Goal: Transaction & Acquisition: Purchase product/service

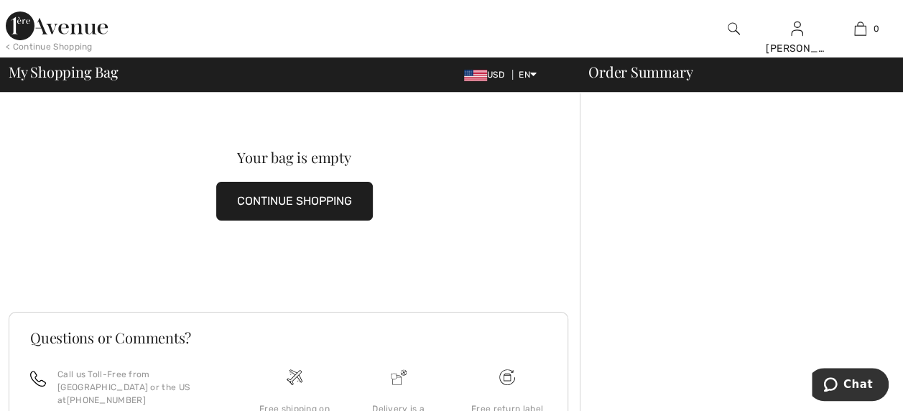
click at [68, 33] on img at bounding box center [57, 26] width 102 height 29
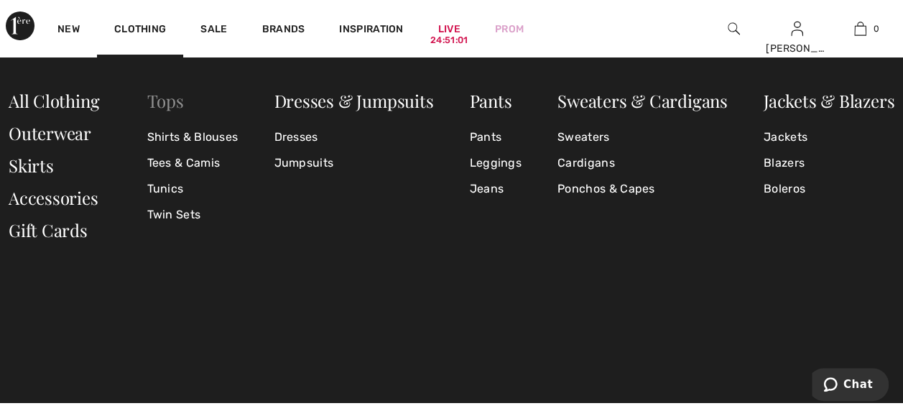
drag, startPoint x: 152, startPoint y: 98, endPoint x: 160, endPoint y: 101, distance: 8.2
click at [152, 98] on link "Tops" at bounding box center [165, 100] width 37 height 23
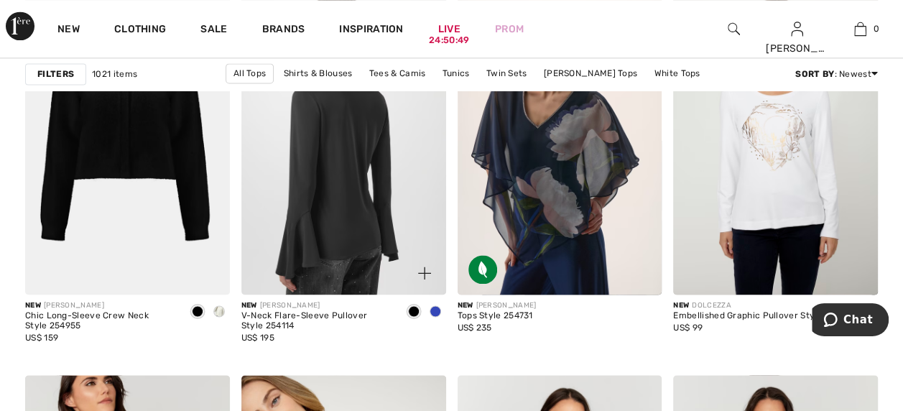
scroll to position [934, 0]
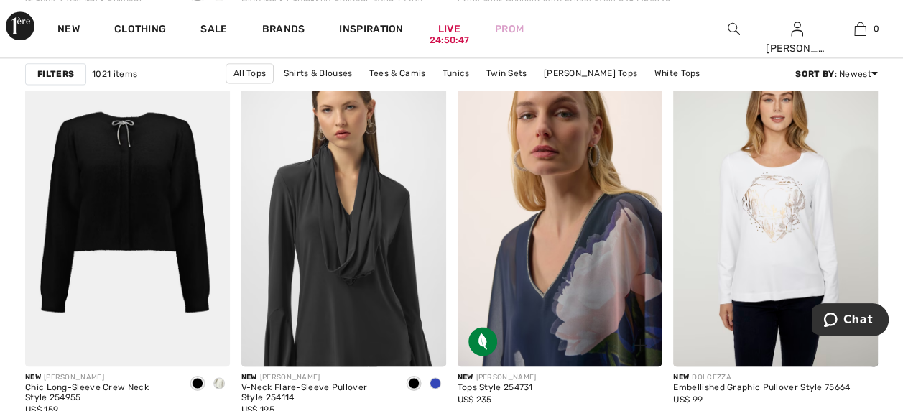
drag, startPoint x: 614, startPoint y: 279, endPoint x: 622, endPoint y: 270, distance: 12.2
click at [614, 279] on img at bounding box center [560, 213] width 205 height 307
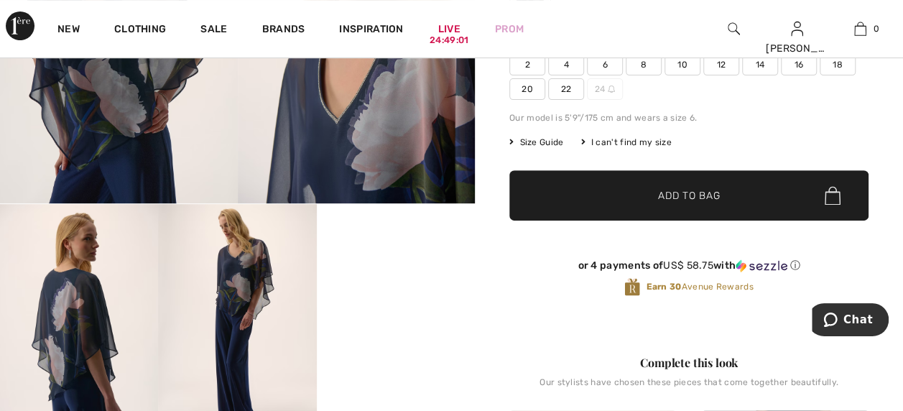
scroll to position [216, 0]
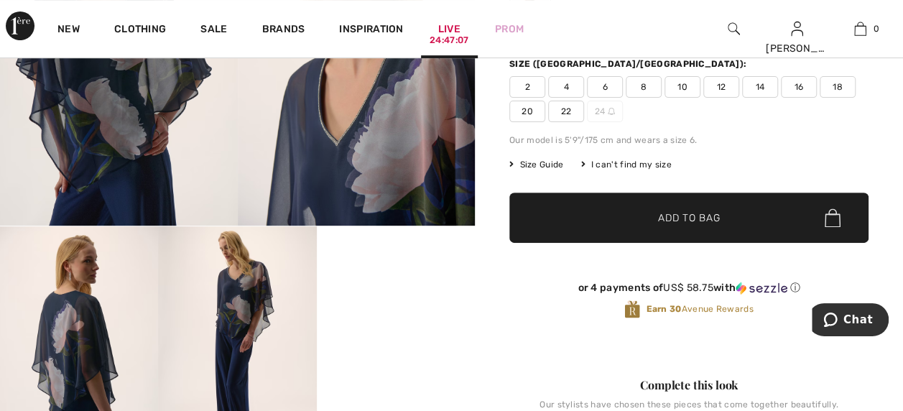
click at [442, 32] on link "Live 24:47:07" at bounding box center [449, 29] width 22 height 15
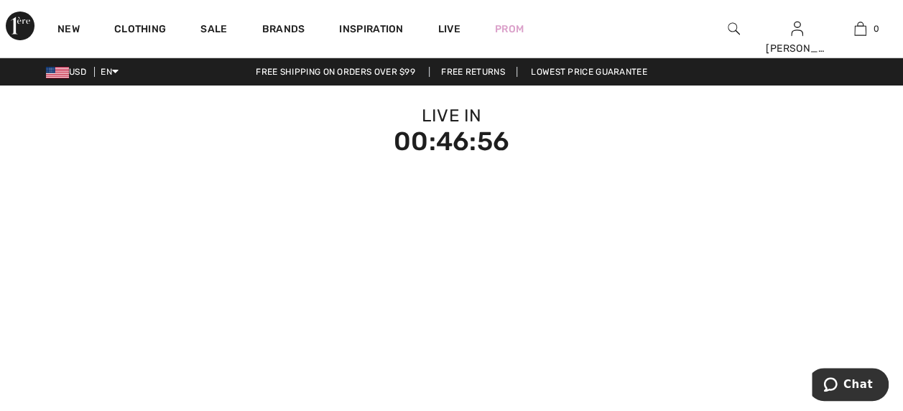
click at [469, 139] on div "00:46:56" at bounding box center [451, 142] width 869 height 26
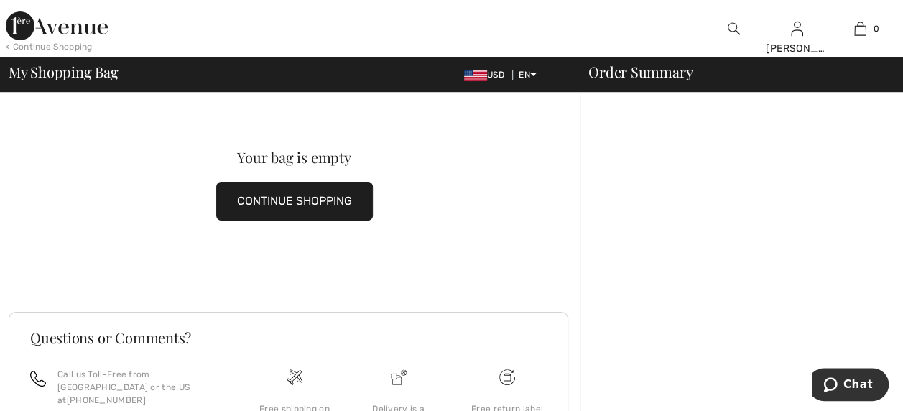
click at [285, 205] on button "CONTINUE SHOPPING" at bounding box center [294, 201] width 157 height 39
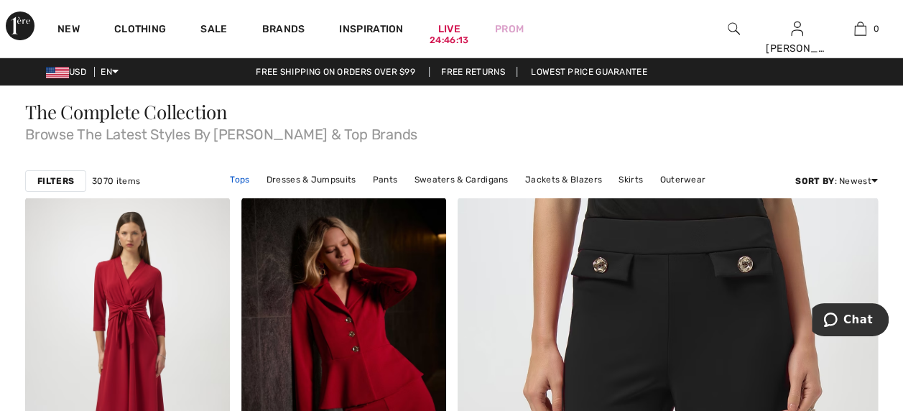
click at [252, 178] on link "Tops" at bounding box center [240, 179] width 34 height 19
click at [248, 178] on link "Tops" at bounding box center [240, 179] width 34 height 19
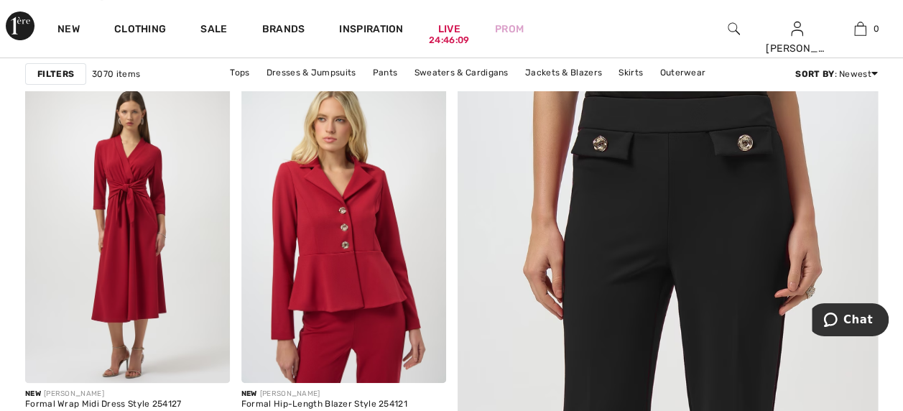
scroll to position [144, 0]
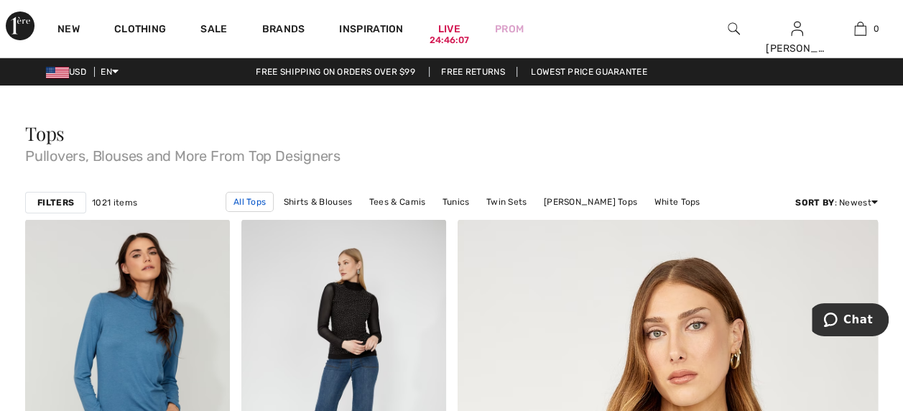
click at [226, 201] on link "All Tops" at bounding box center [250, 202] width 48 height 20
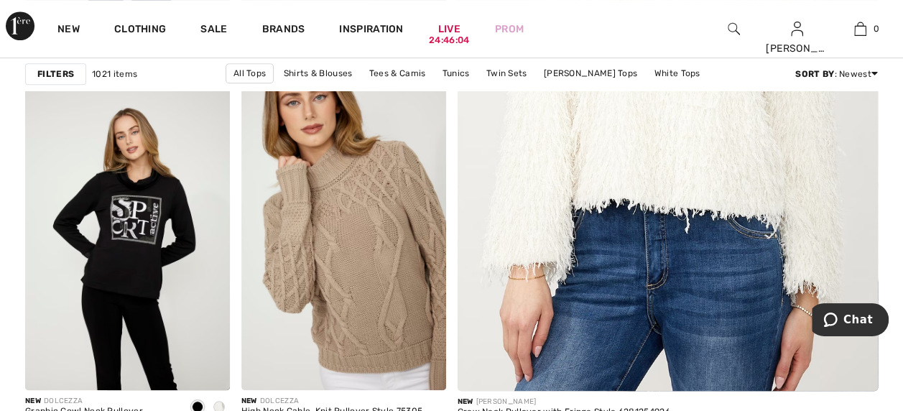
scroll to position [484, 0]
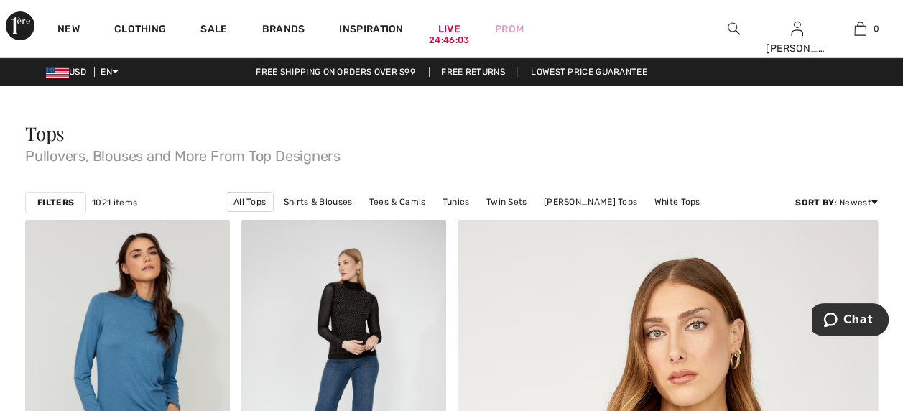
drag, startPoint x: 181, startPoint y: 203, endPoint x: 231, endPoint y: 213, distance: 50.6
click at [226, 203] on link "All Tops" at bounding box center [250, 202] width 48 height 20
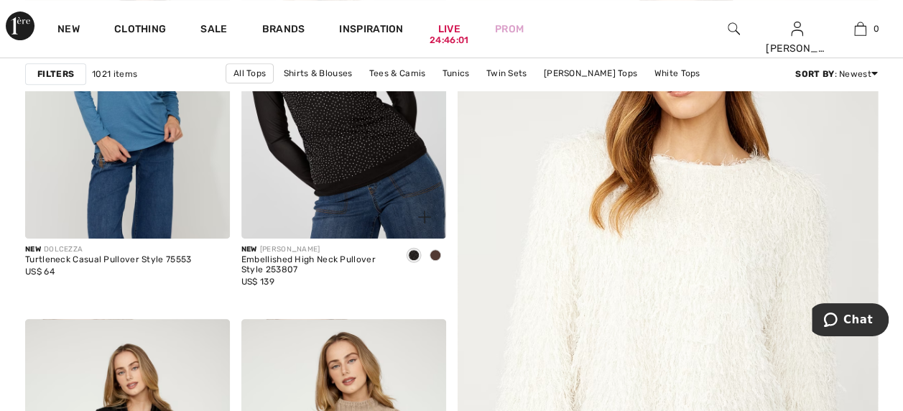
scroll to position [246, 0]
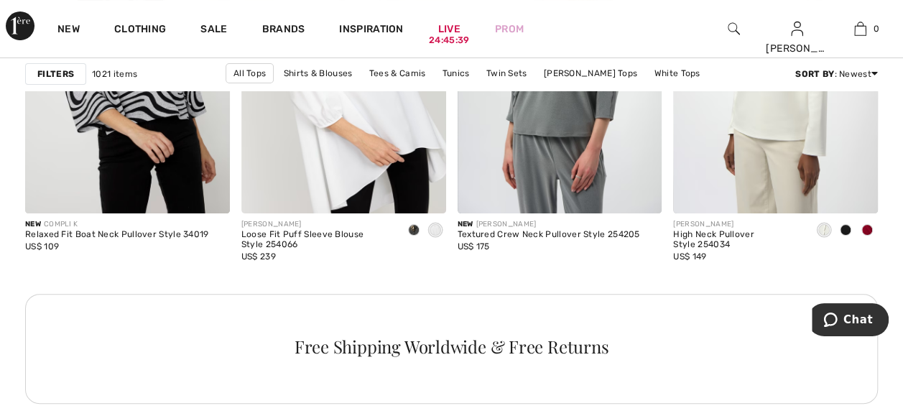
scroll to position [2803, 0]
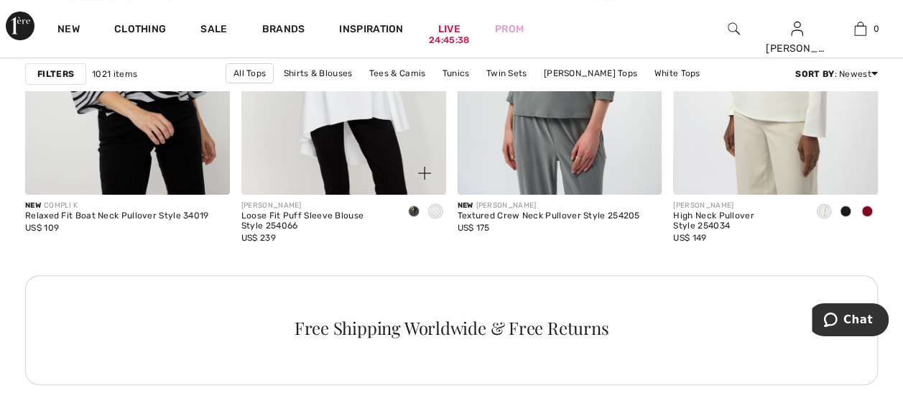
click at [415, 213] on span at bounding box center [414, 212] width 12 height 12
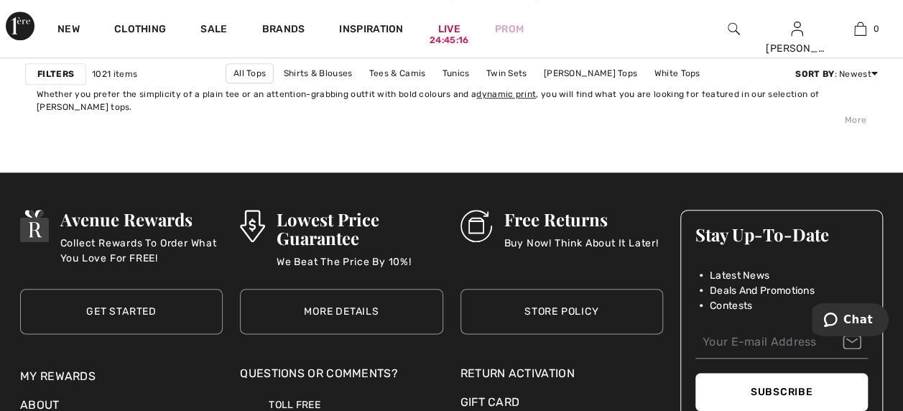
scroll to position [5894, 0]
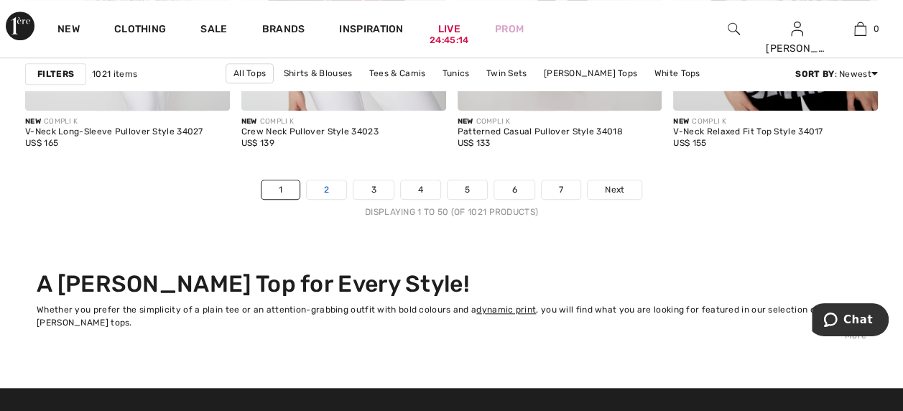
click at [326, 190] on link "2" at bounding box center [327, 189] width 40 height 19
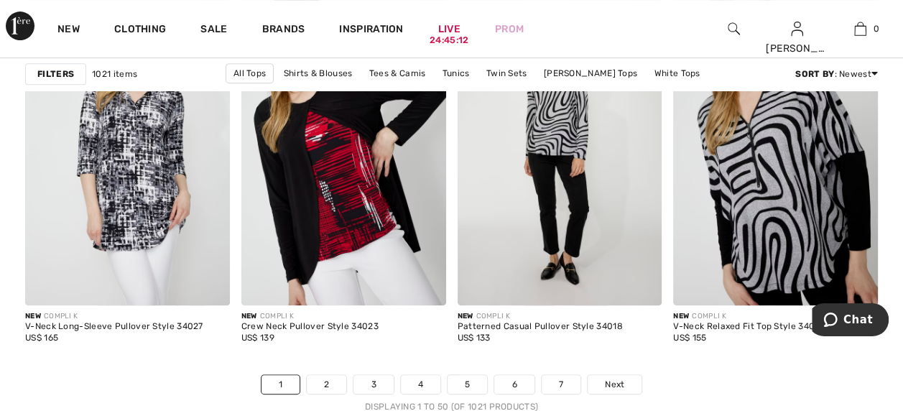
scroll to position [5678, 0]
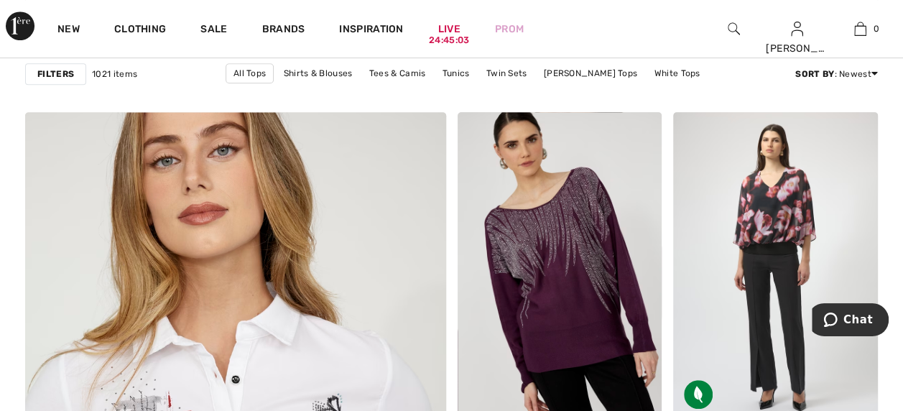
scroll to position [3091, 0]
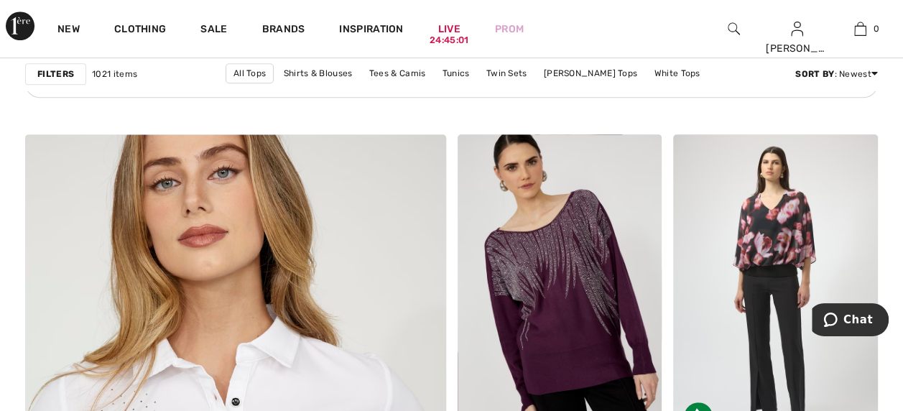
click at [723, 26] on div at bounding box center [733, 29] width 63 height 58
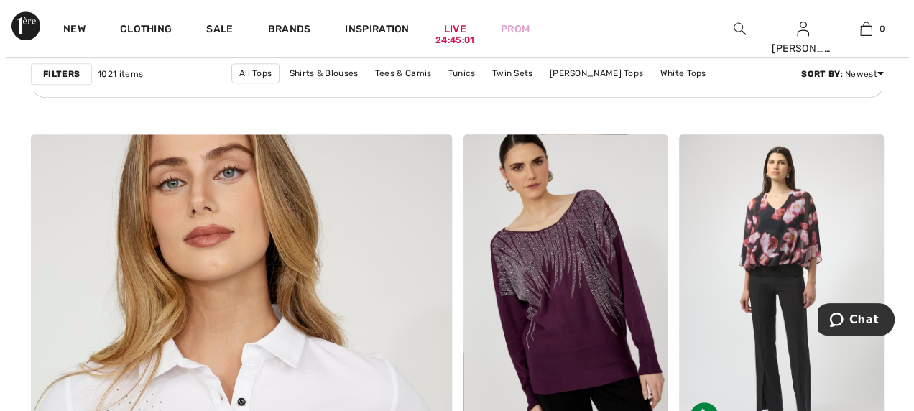
scroll to position [3121, 0]
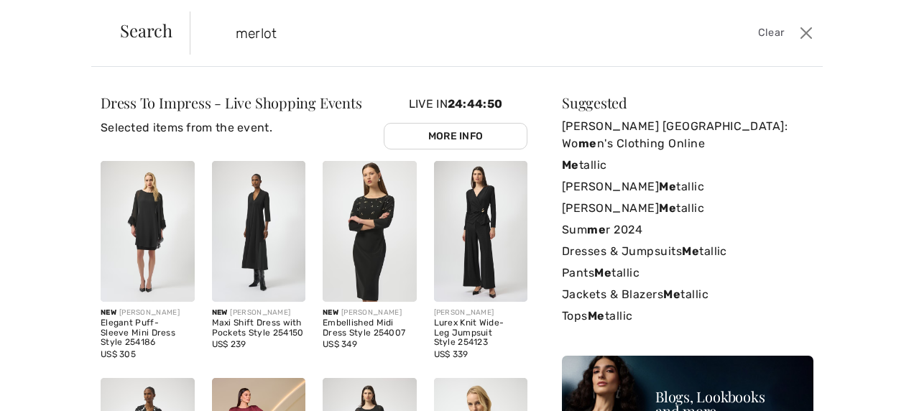
type input "merlot"
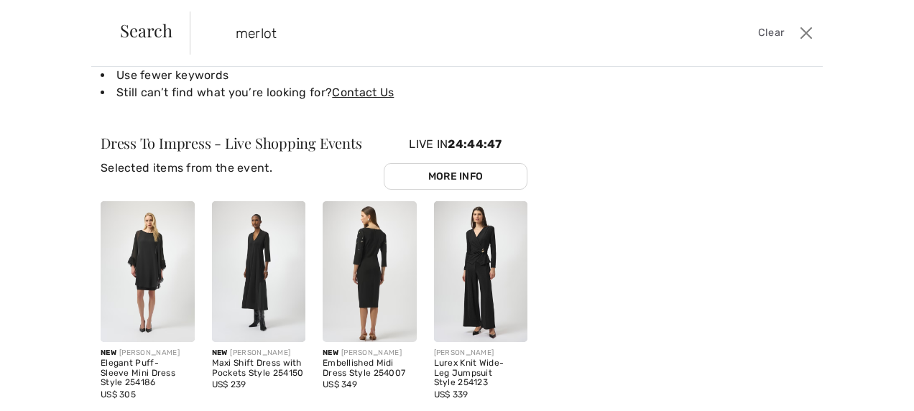
scroll to position [276, 0]
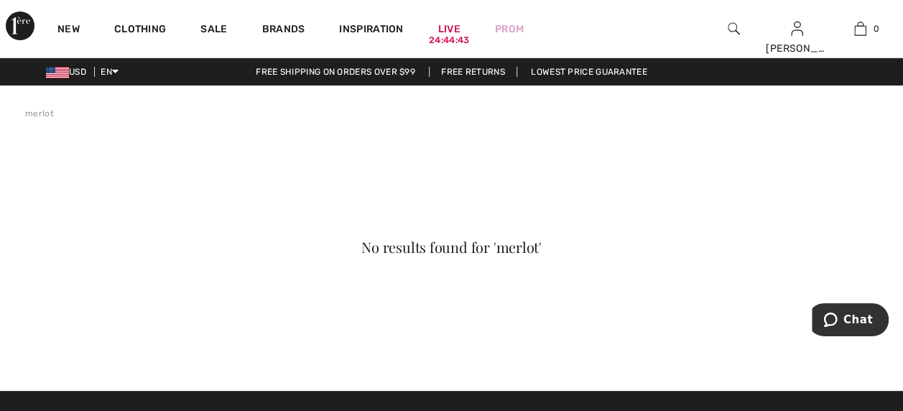
click at [735, 24] on img at bounding box center [734, 28] width 12 height 17
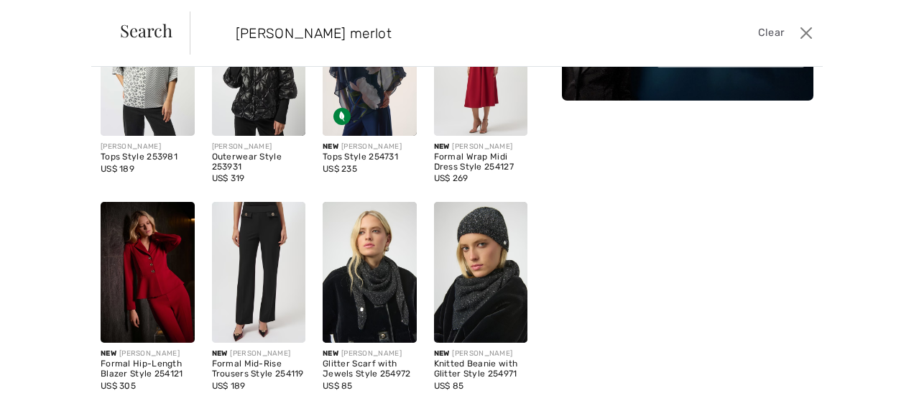
scroll to position [144, 0]
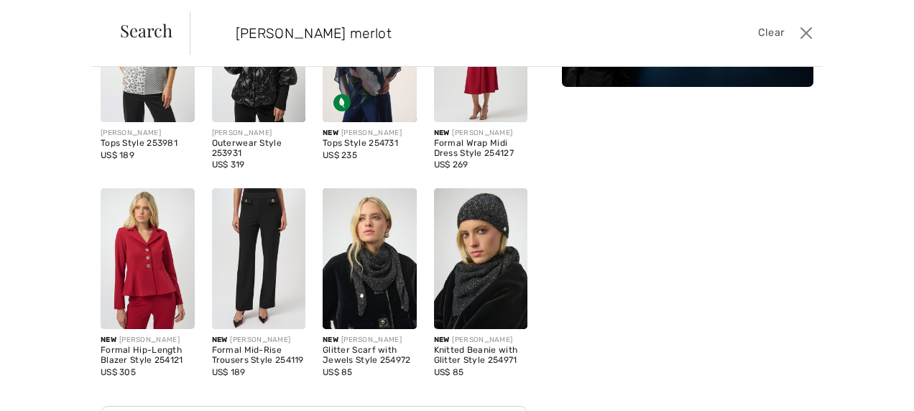
type input "joseph ribkoff merlot"
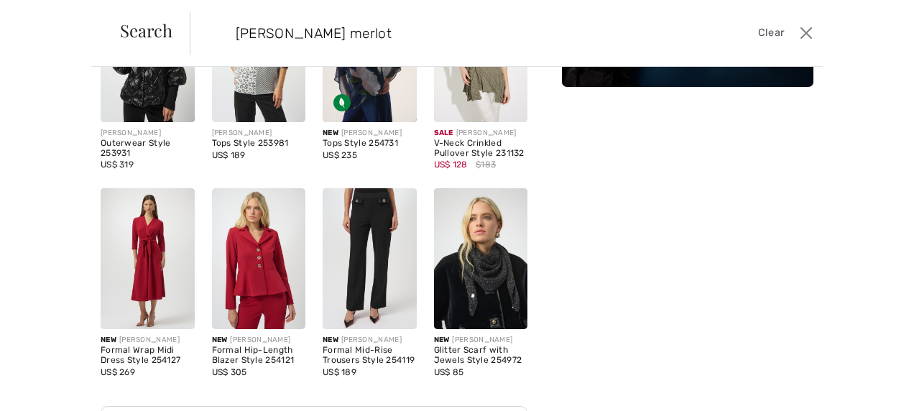
click at [254, 250] on img at bounding box center [259, 258] width 94 height 141
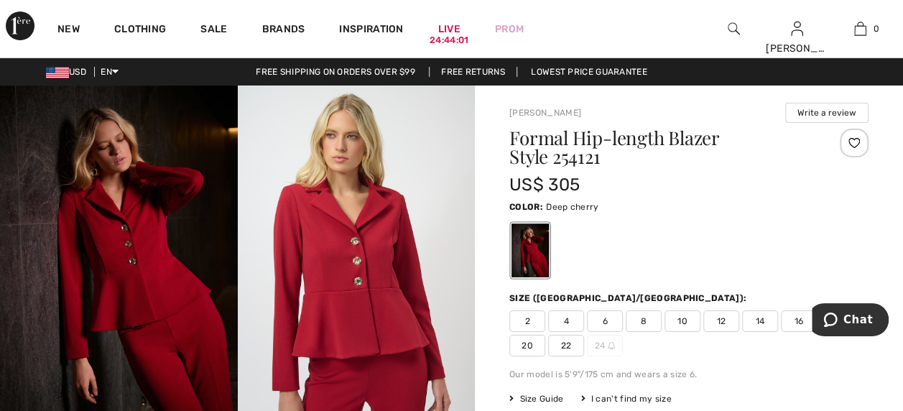
click at [533, 345] on span "20" at bounding box center [528, 346] width 36 height 22
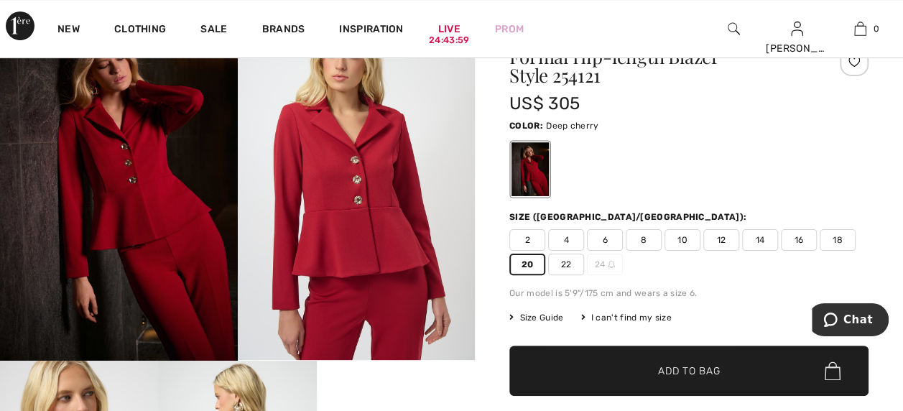
scroll to position [216, 0]
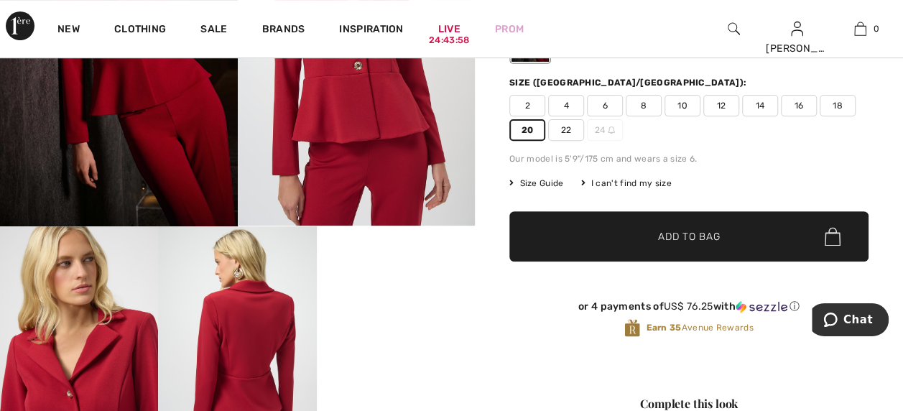
click at [661, 240] on span "Add to Bag" at bounding box center [689, 236] width 62 height 15
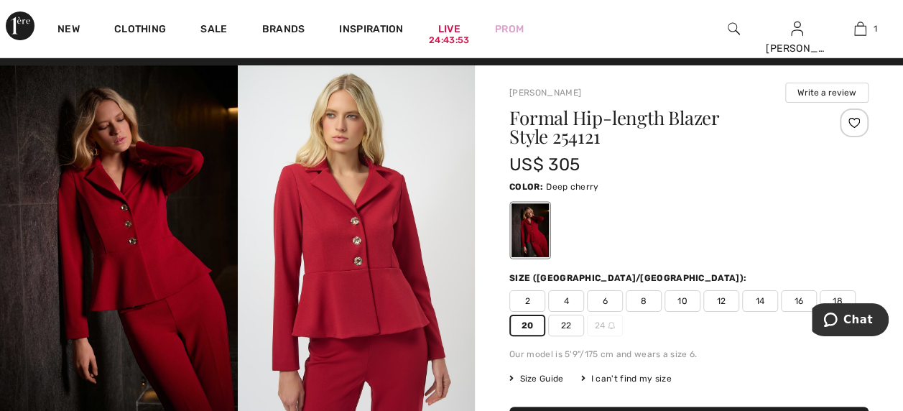
scroll to position [0, 0]
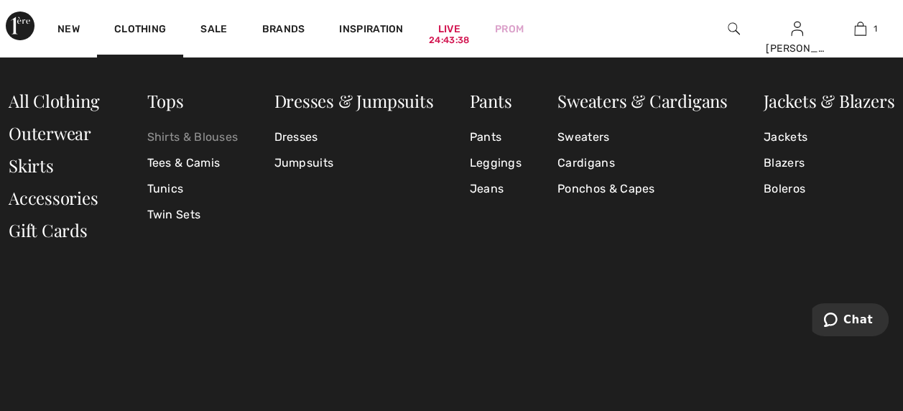
click at [170, 132] on link "Shirts & Blouses" at bounding box center [192, 137] width 91 height 26
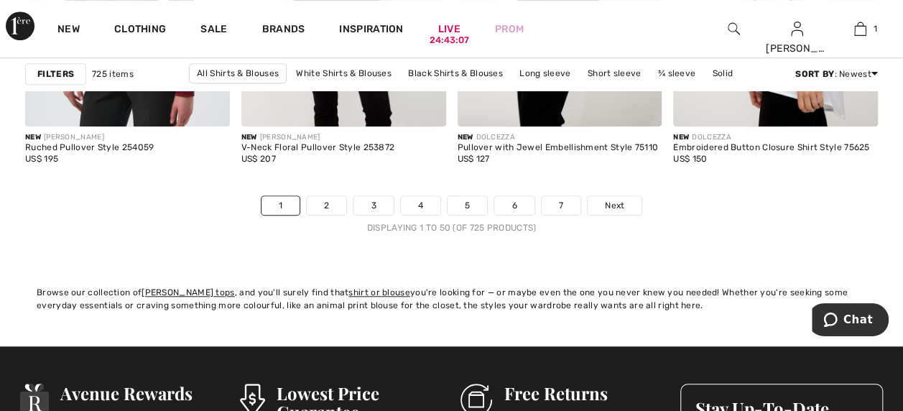
scroll to position [5894, 0]
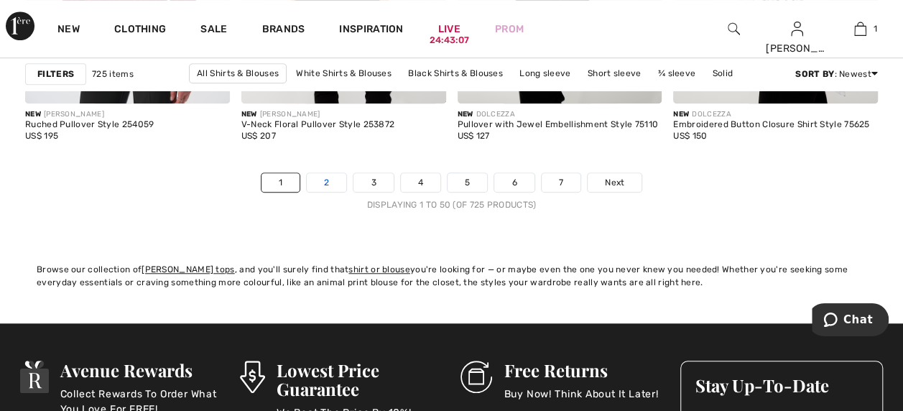
click at [328, 181] on link "2" at bounding box center [327, 182] width 40 height 19
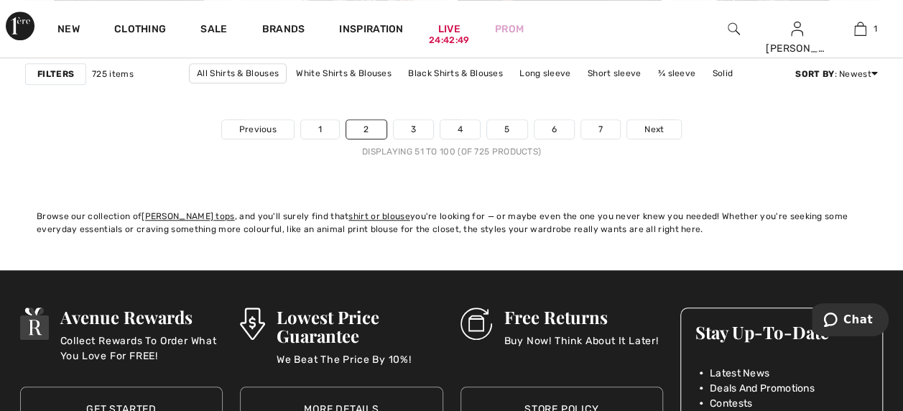
scroll to position [5966, 0]
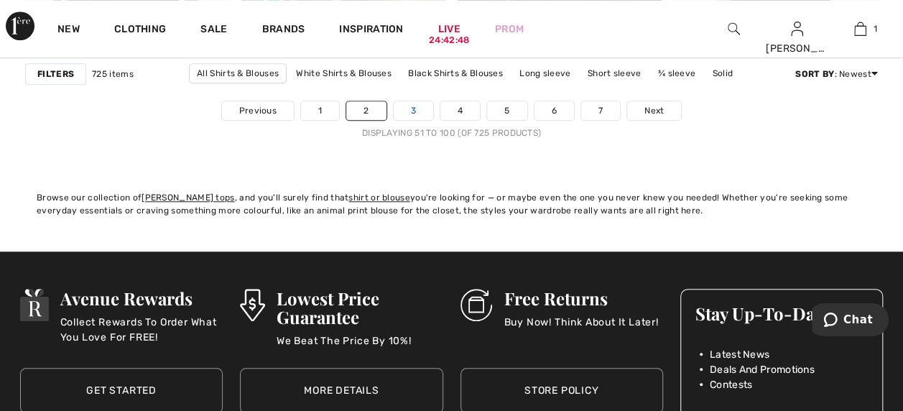
click at [410, 106] on link "3" at bounding box center [414, 110] width 40 height 19
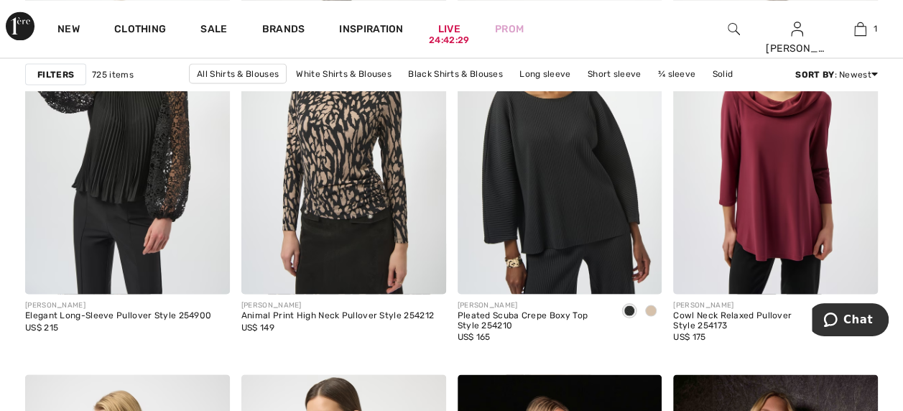
scroll to position [3881, 0]
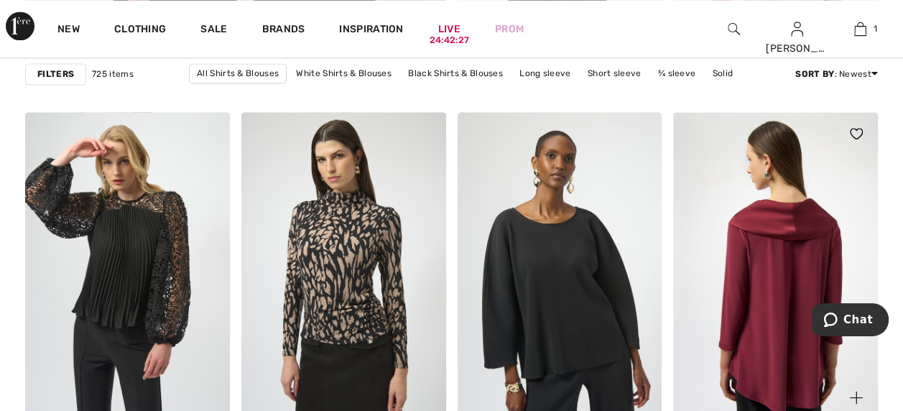
click at [772, 220] on img at bounding box center [775, 265] width 205 height 307
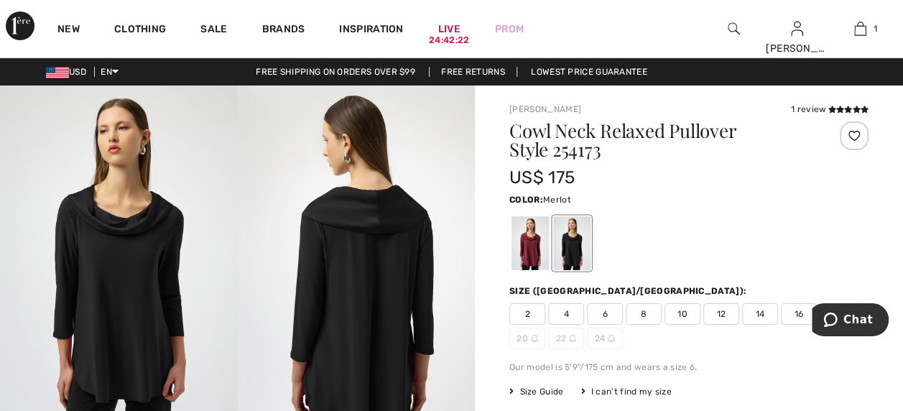
click at [530, 251] on div at bounding box center [530, 243] width 37 height 54
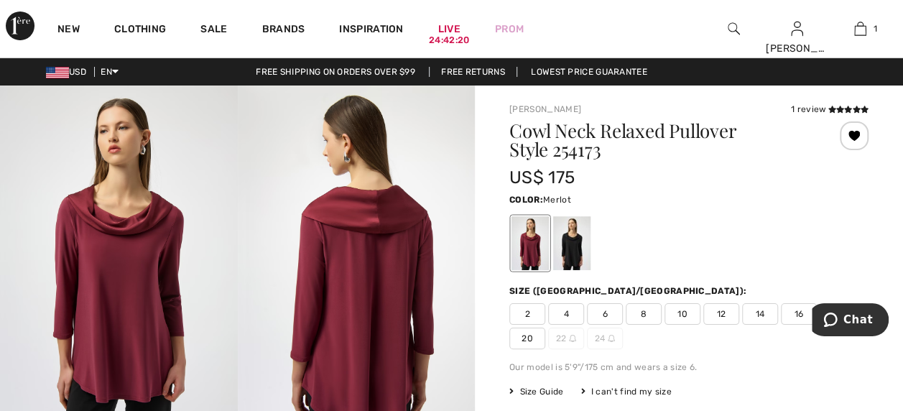
click at [530, 342] on span "20" at bounding box center [528, 339] width 36 height 22
click at [856, 112] on icon at bounding box center [856, 109] width 8 height 7
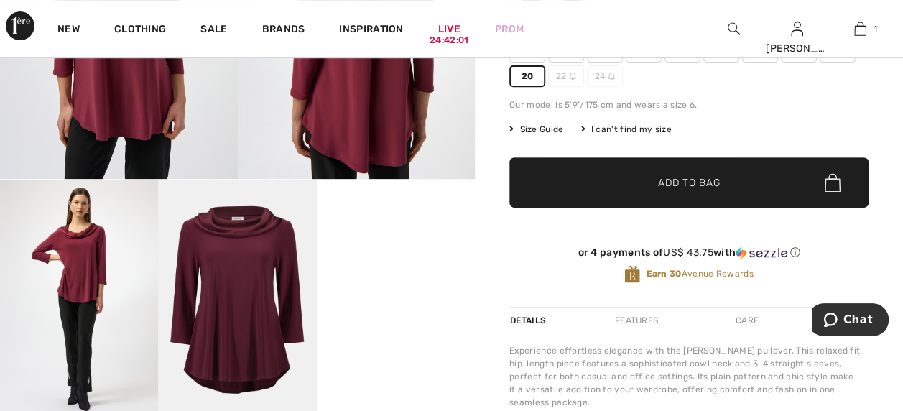
scroll to position [232, 0]
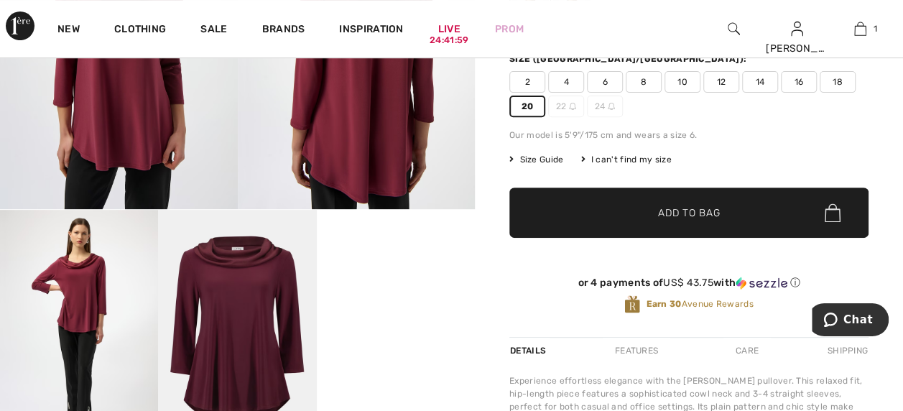
click at [673, 211] on span "Add to Bag" at bounding box center [689, 213] width 62 height 15
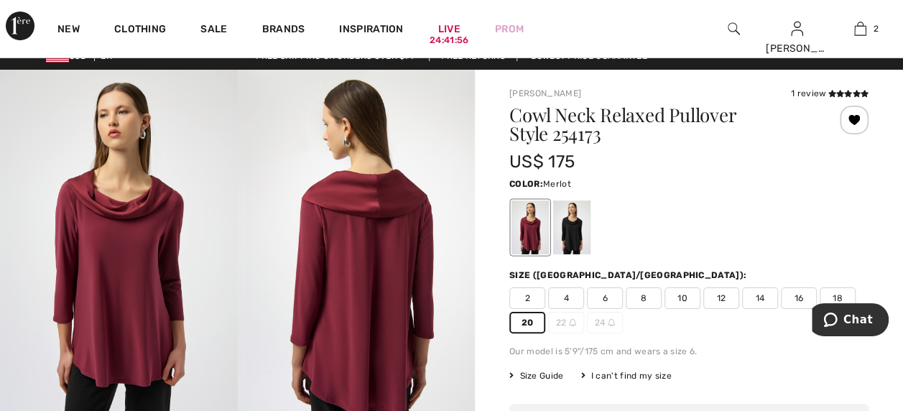
scroll to position [0, 0]
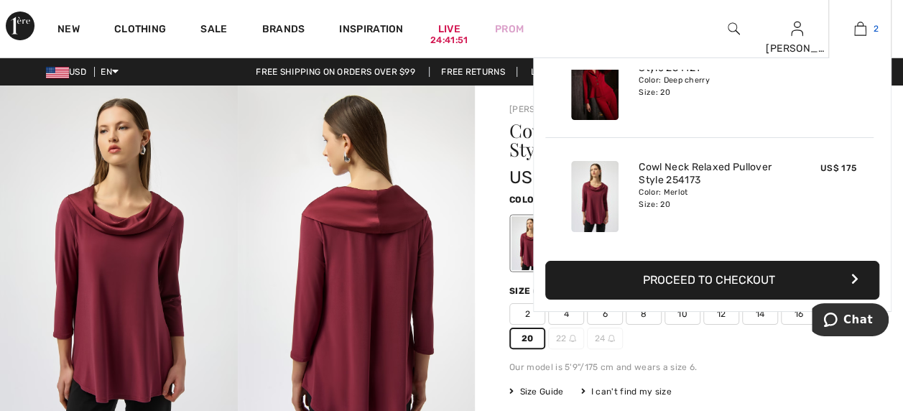
click at [871, 29] on link "2" at bounding box center [860, 28] width 62 height 17
click at [705, 281] on button "Proceed to Checkout" at bounding box center [713, 280] width 334 height 39
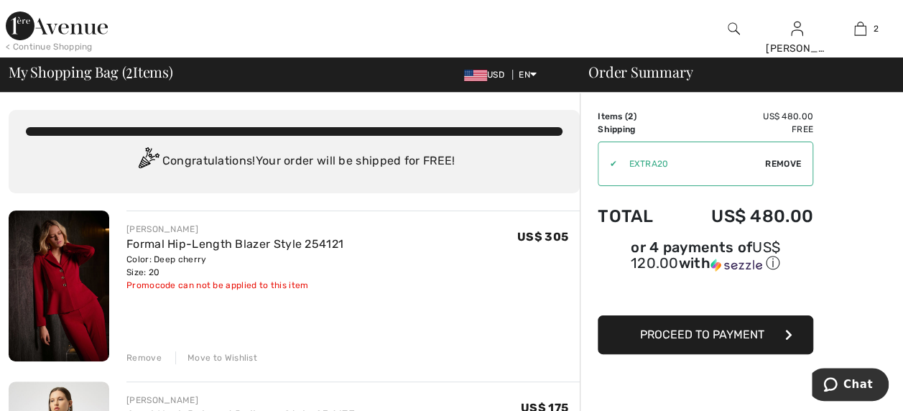
click at [786, 161] on span "Remove" at bounding box center [783, 163] width 36 height 13
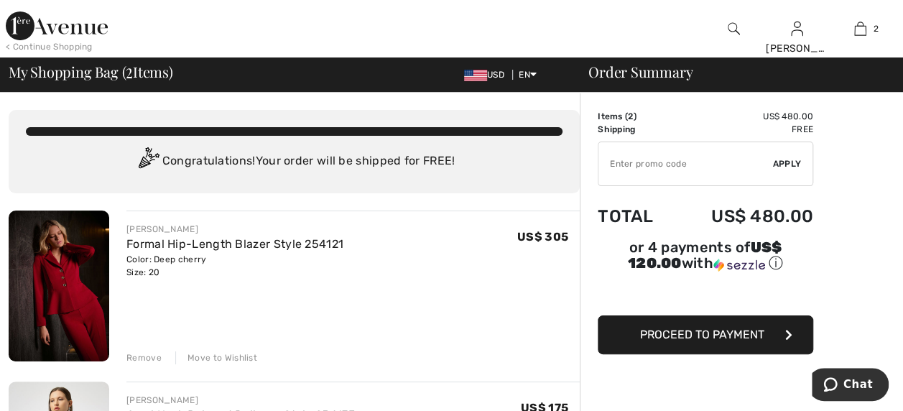
click at [634, 163] on input "TEXT" at bounding box center [686, 163] width 175 height 43
type input "GC005027562"
drag, startPoint x: 795, startPoint y: 160, endPoint x: 823, endPoint y: 164, distance: 28.3
click at [796, 160] on span "Apply" at bounding box center [787, 163] width 29 height 13
